Goal: Navigation & Orientation: Find specific page/section

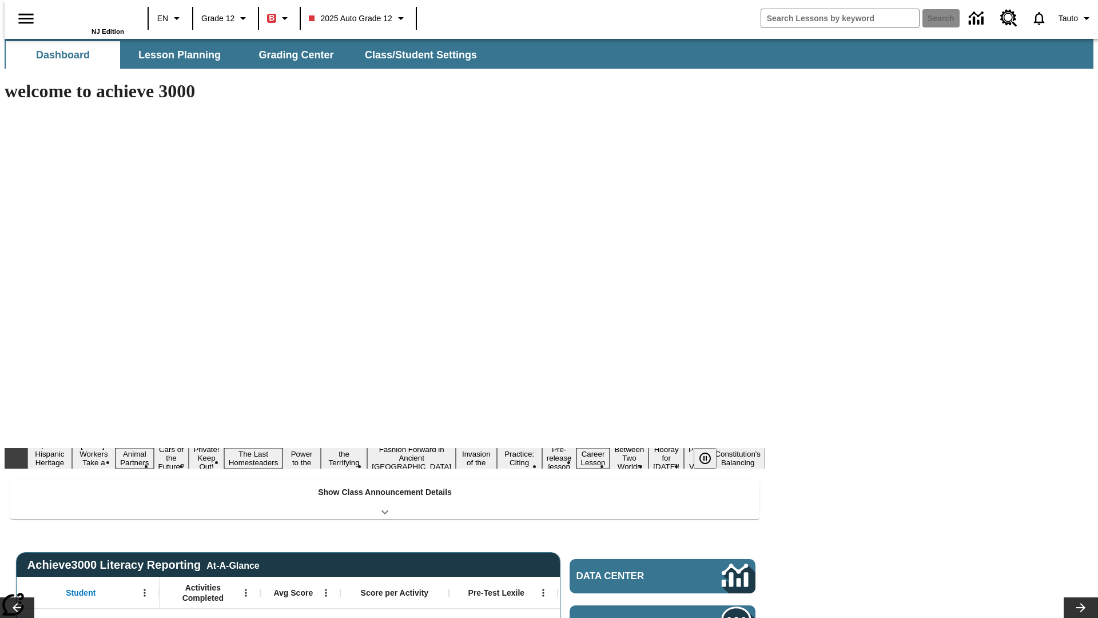
type input "-1"
click at [175, 55] on button "Lesson Planning" at bounding box center [179, 54] width 114 height 27
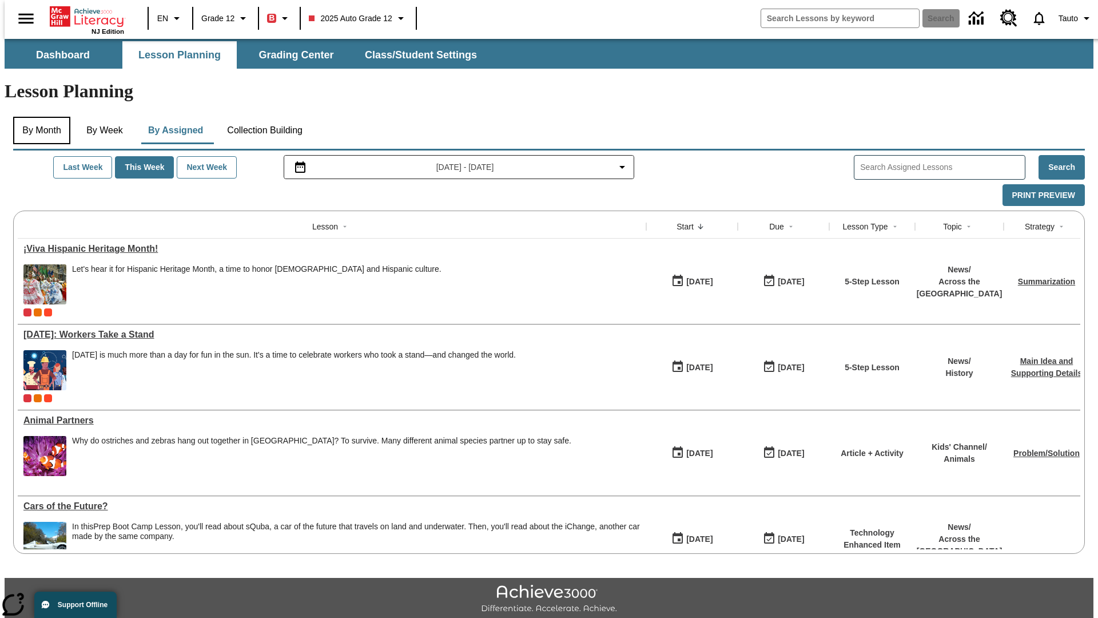
click at [38, 117] on button "By Month" at bounding box center [41, 130] width 57 height 27
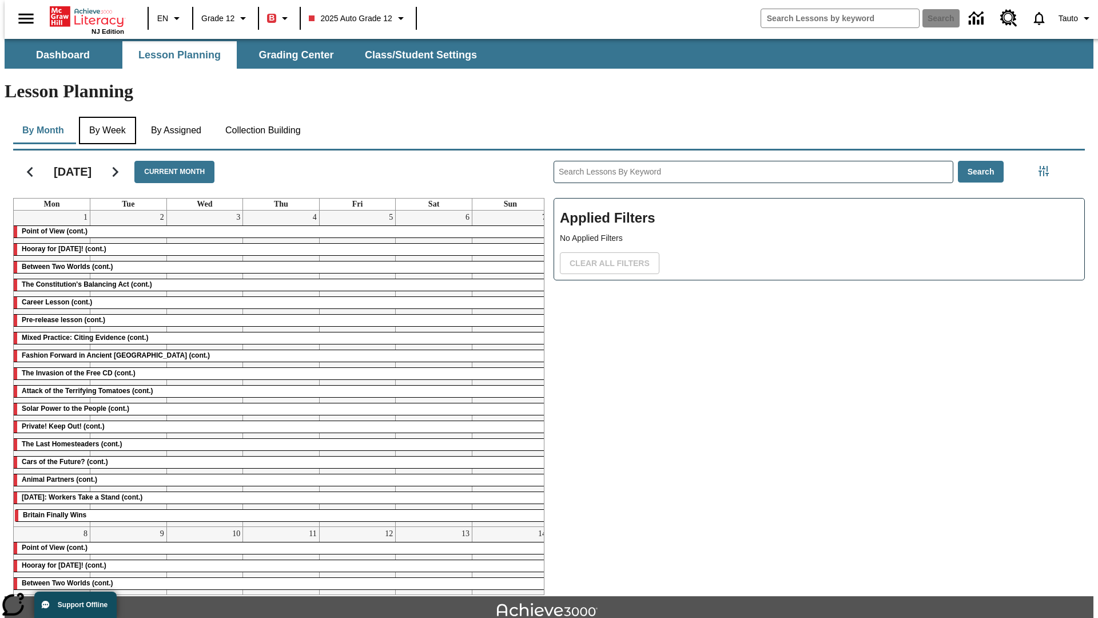
click at [106, 117] on button "By Week" at bounding box center [107, 130] width 57 height 27
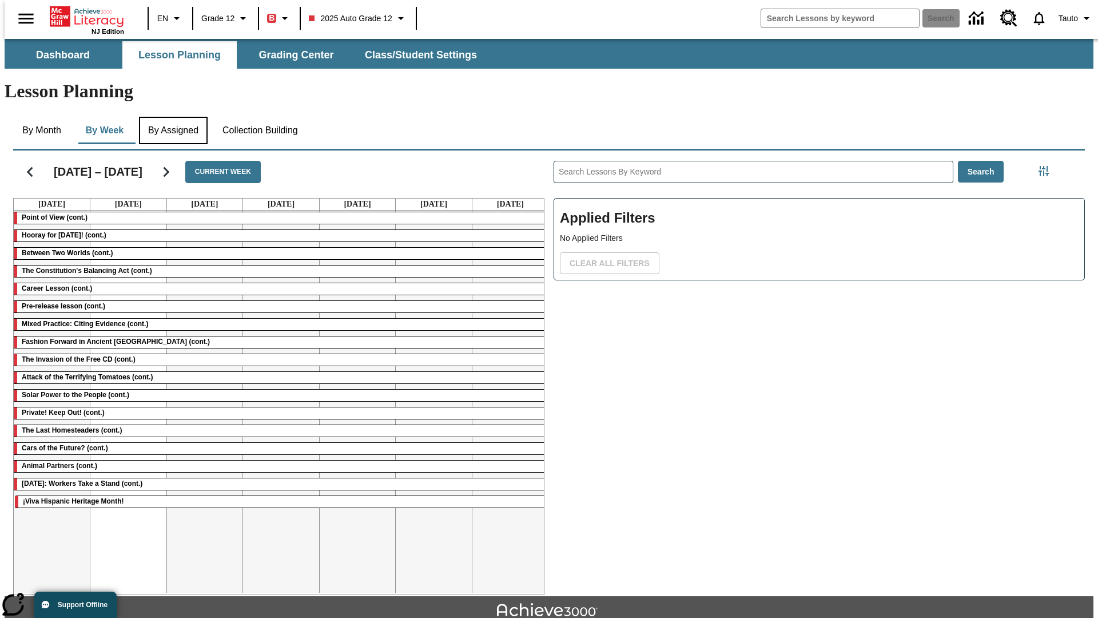
click at [172, 117] on button "By Assigned" at bounding box center [173, 130] width 69 height 27
